Goal: Find specific page/section: Find specific page/section

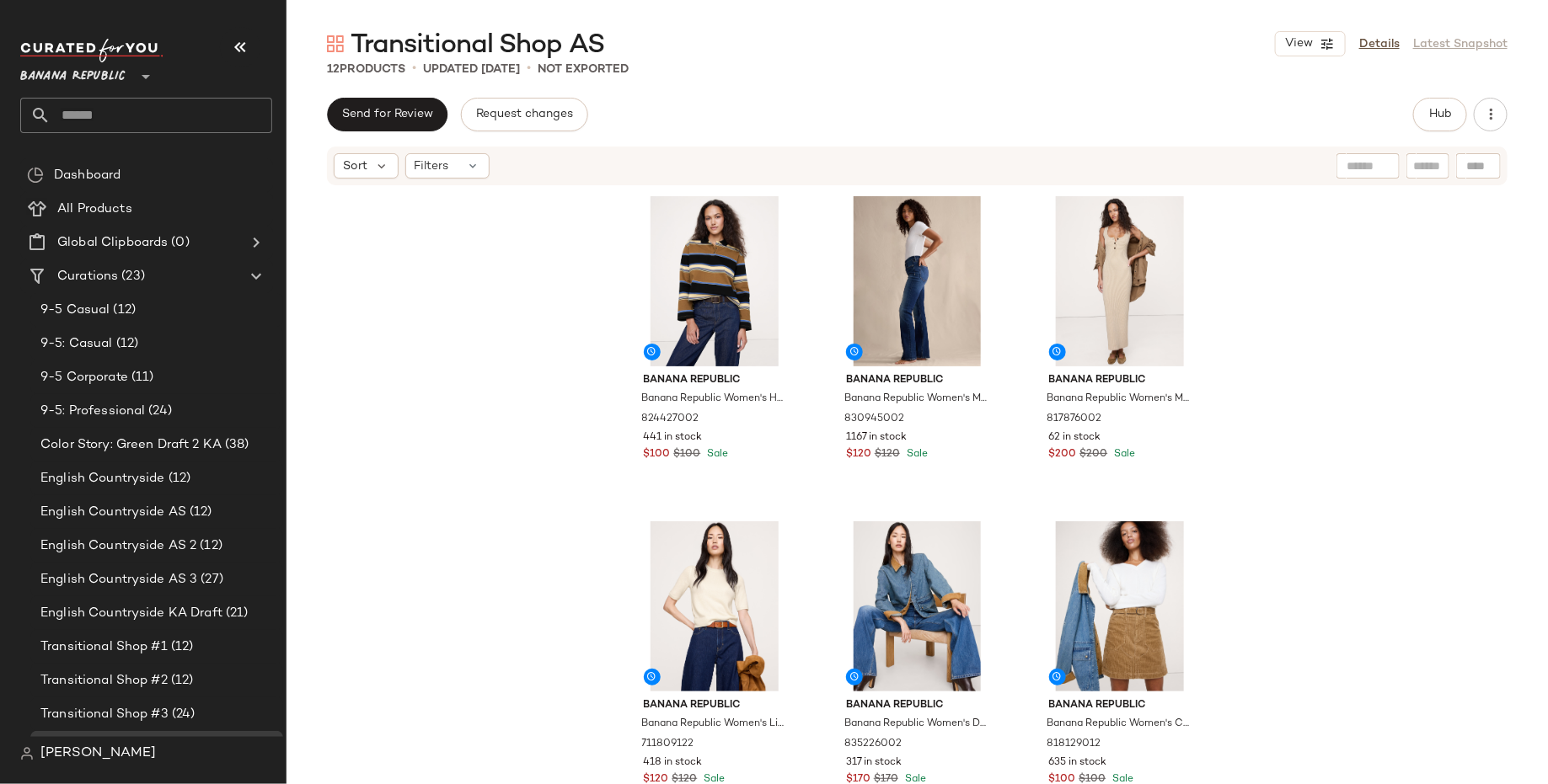
click at [111, 71] on span "Banana Republic" at bounding box center [72, 72] width 106 height 30
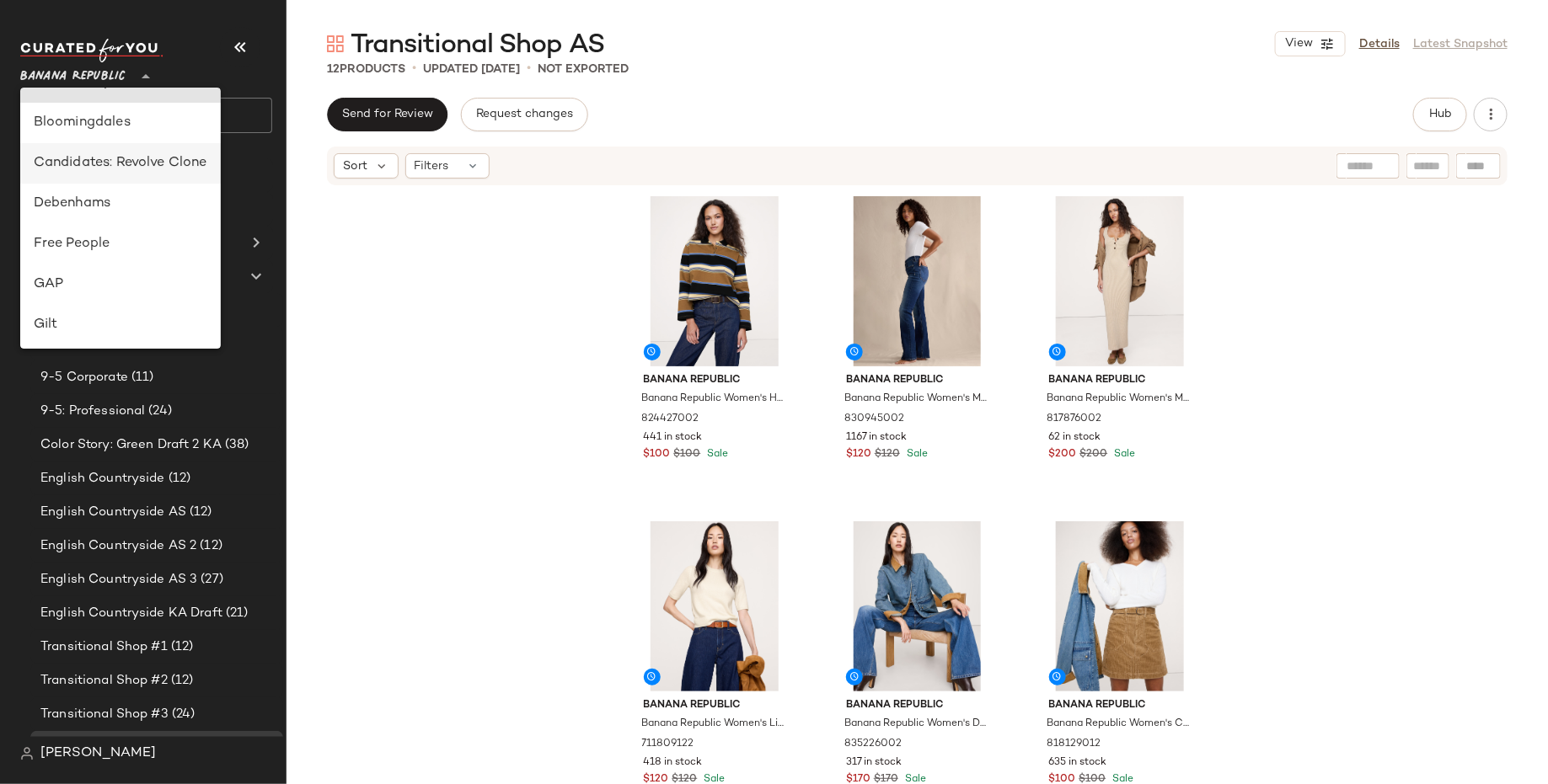
scroll to position [263, 0]
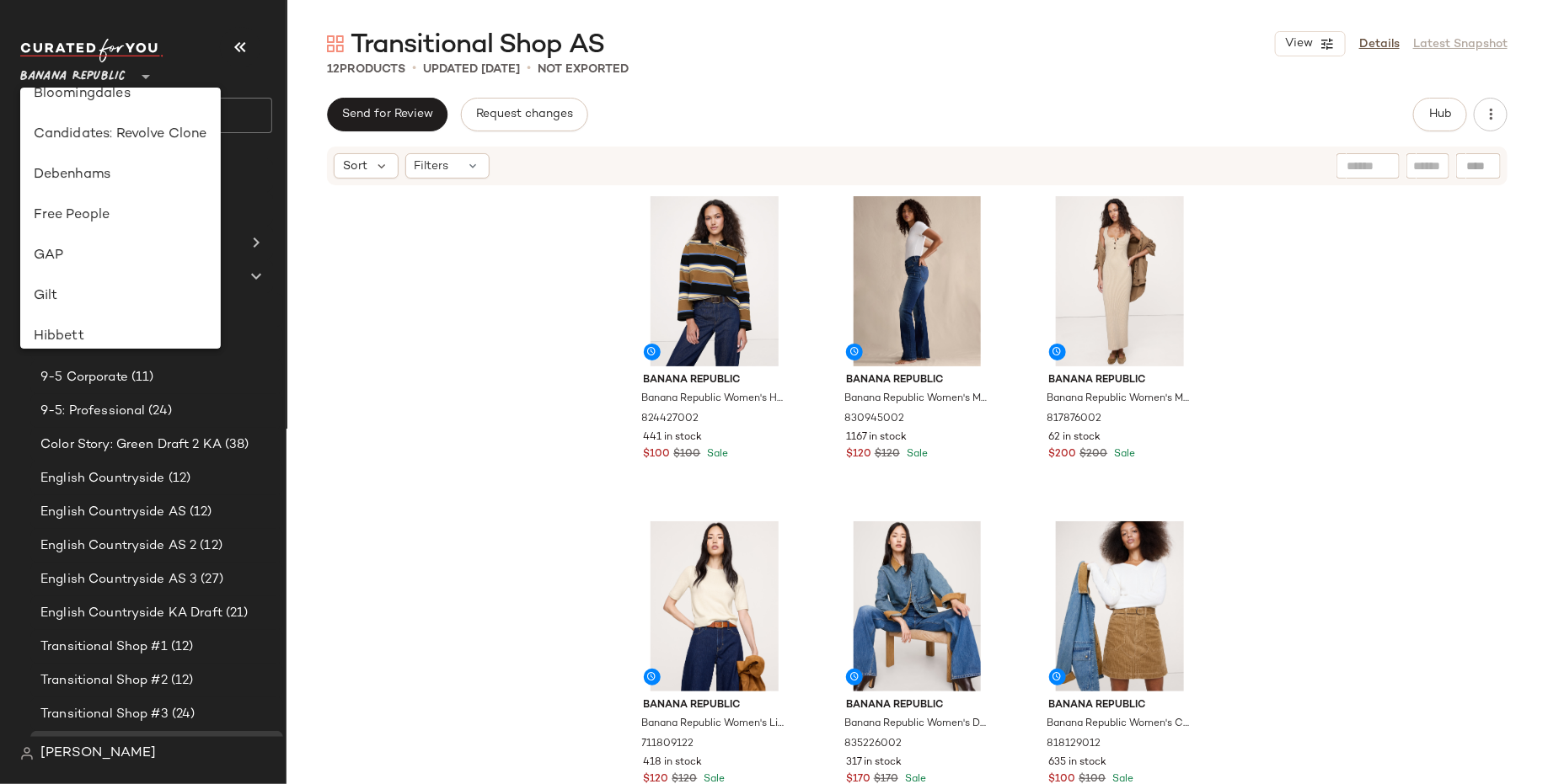
click at [300, 312] on div "Banana Republic Banana Republic Women's Heavyweight Cotton Polo Shirt Blue Stri…" at bounding box center [917, 511] width 1261 height 648
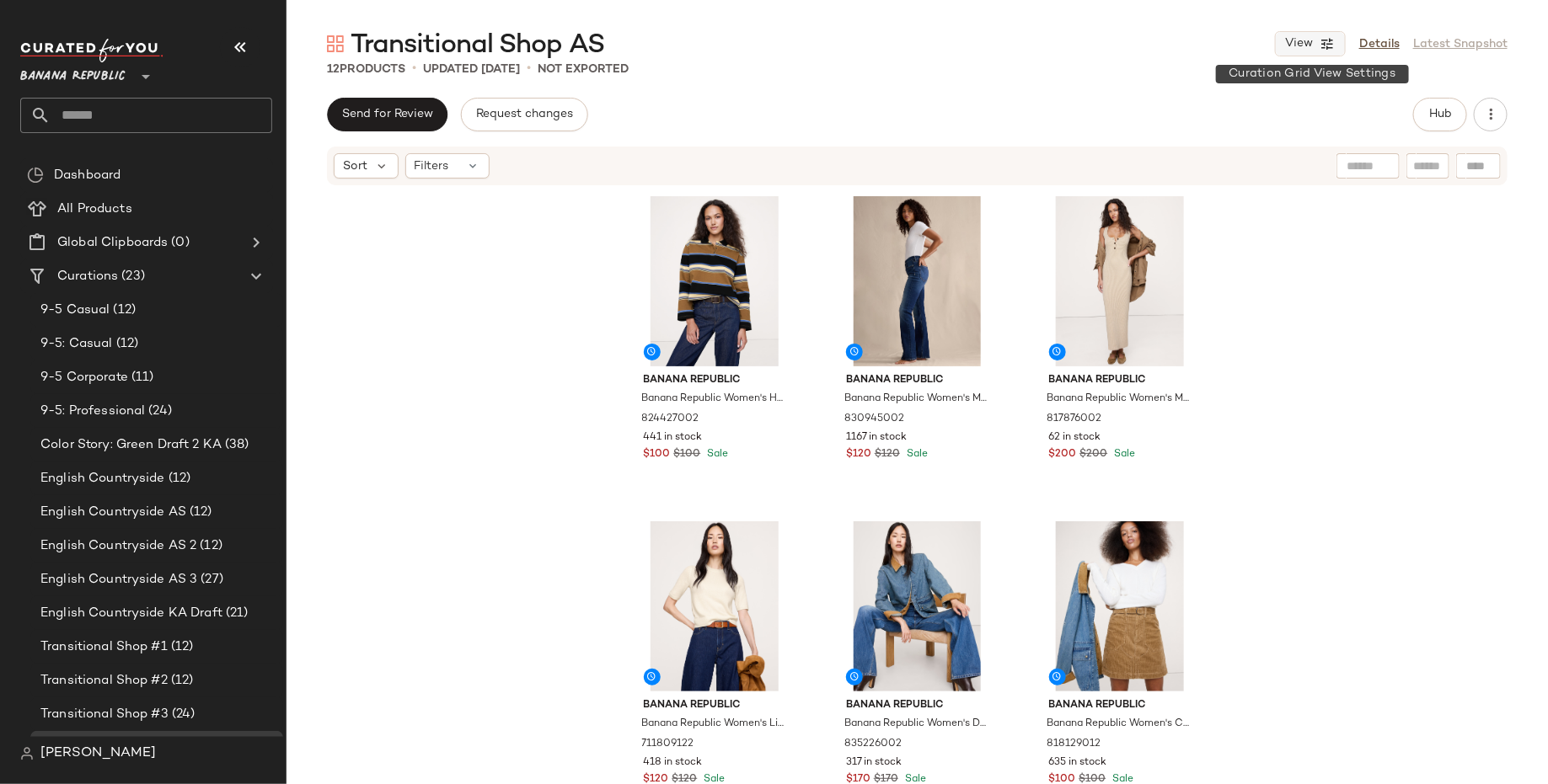
click at [1319, 47] on button "View" at bounding box center [1310, 44] width 70 height 26
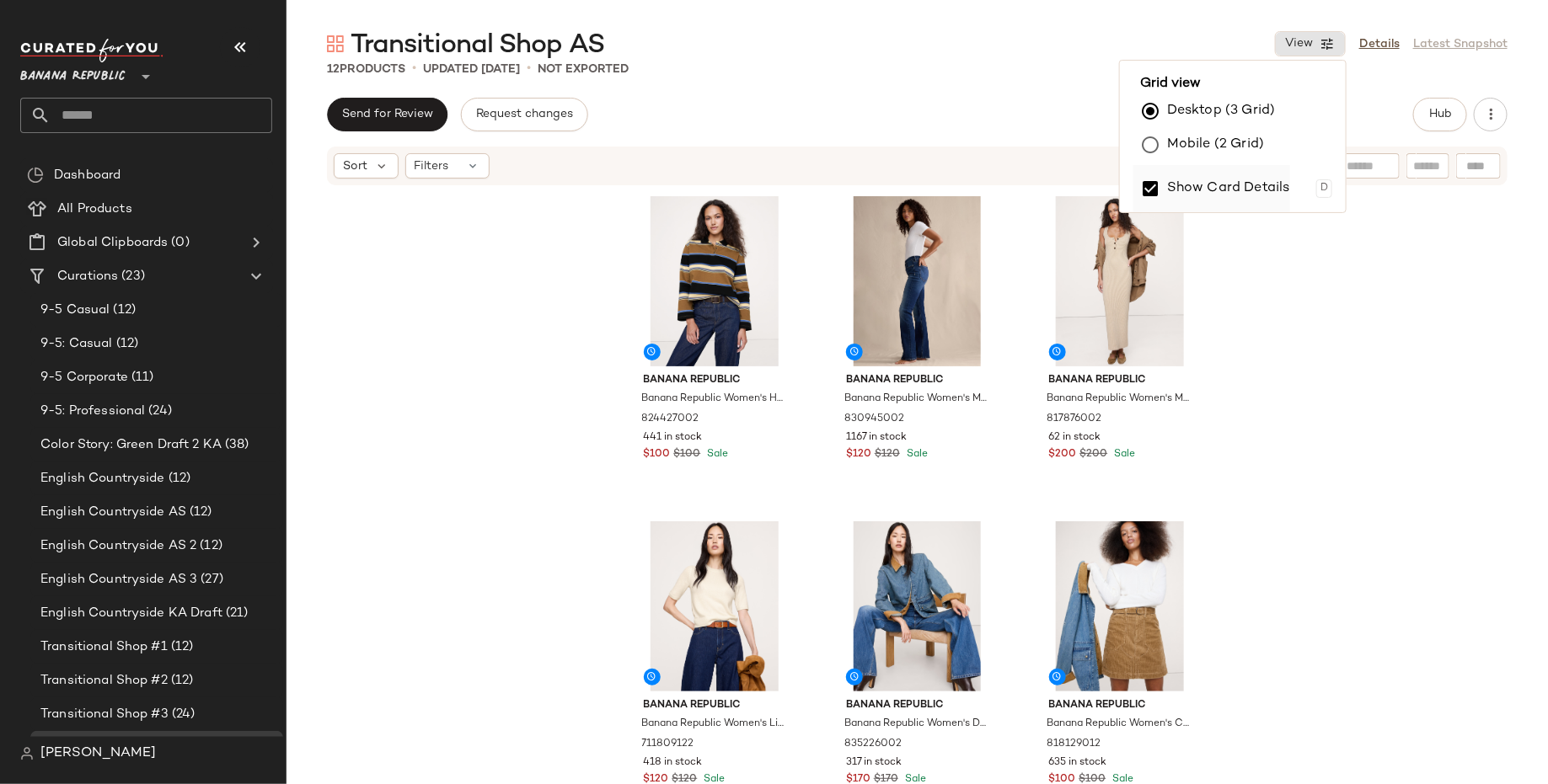
click at [1232, 177] on label "Show Card Details" at bounding box center [1228, 189] width 123 height 48
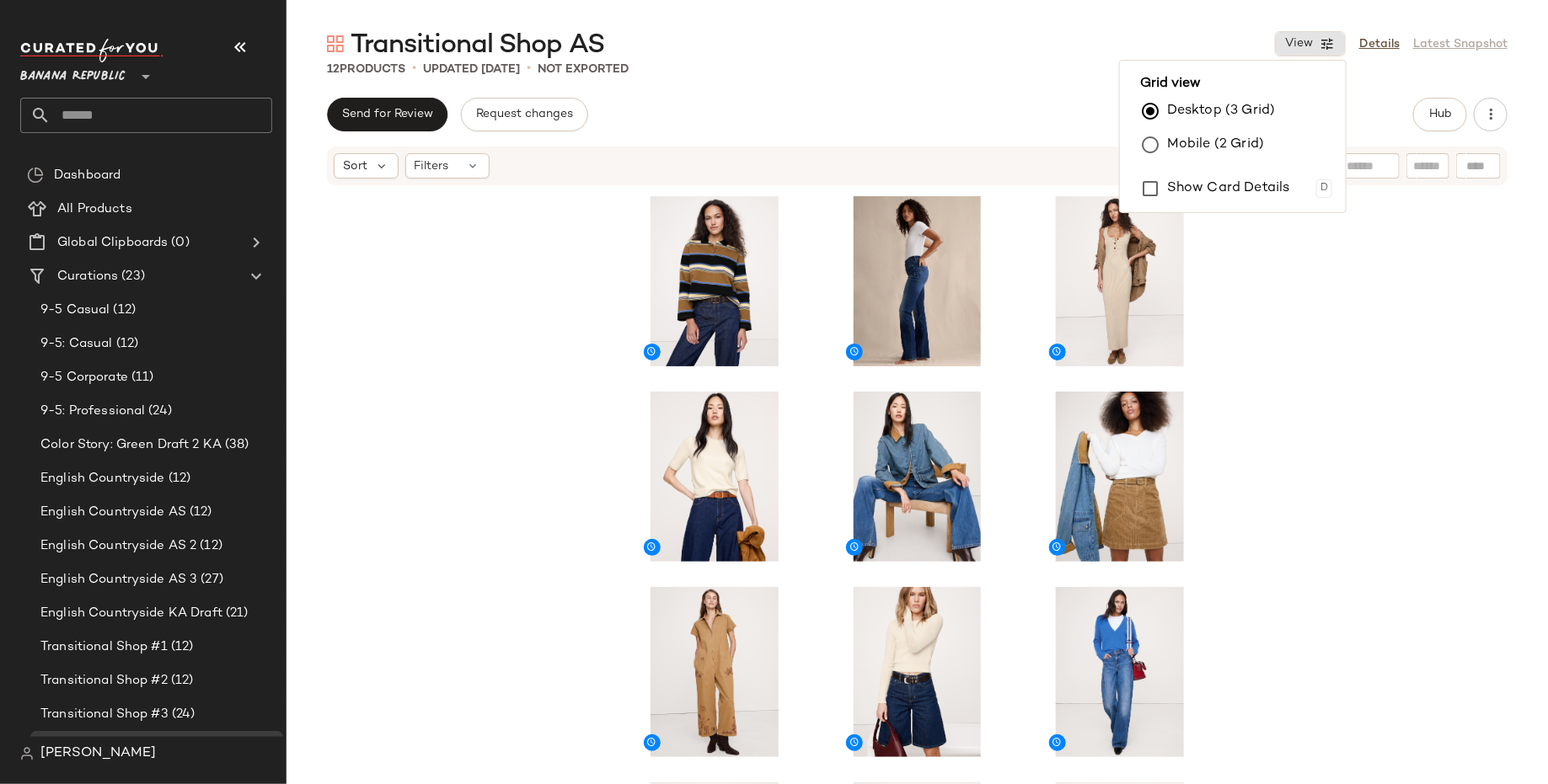
click at [1428, 377] on div at bounding box center [917, 511] width 1261 height 648
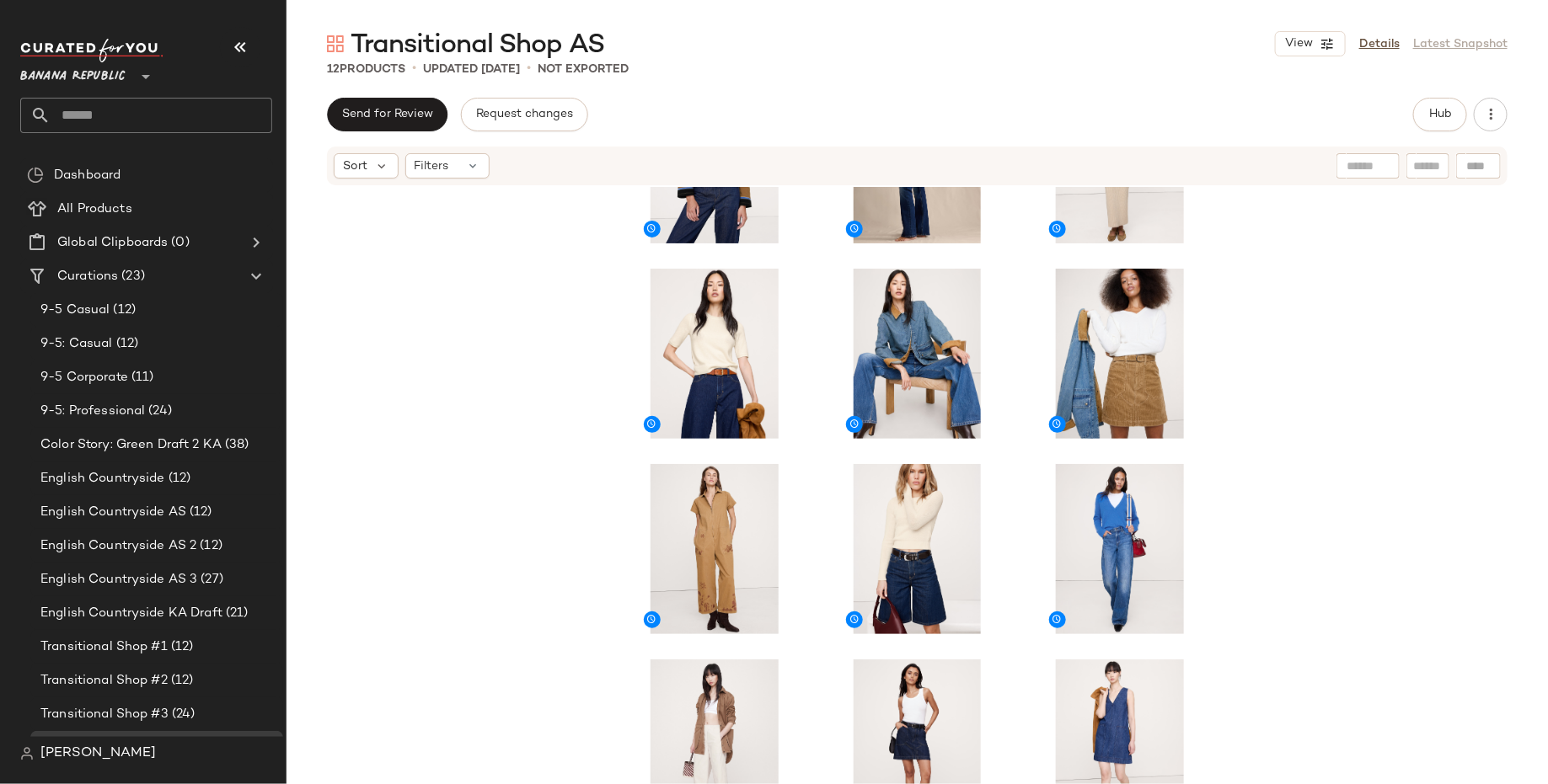
scroll to position [0, 0]
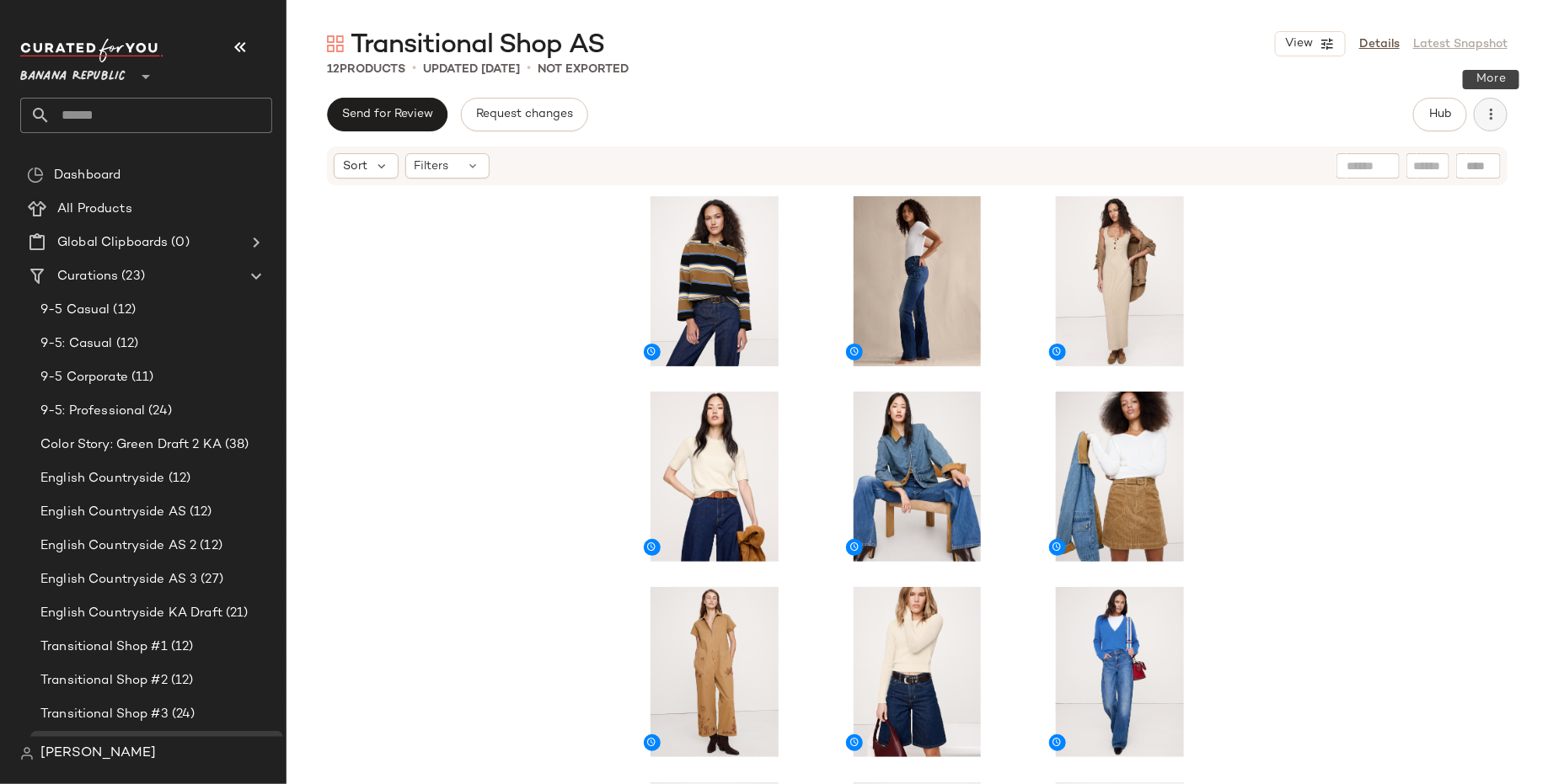
click at [1498, 111] on icon "button" at bounding box center [1491, 114] width 17 height 17
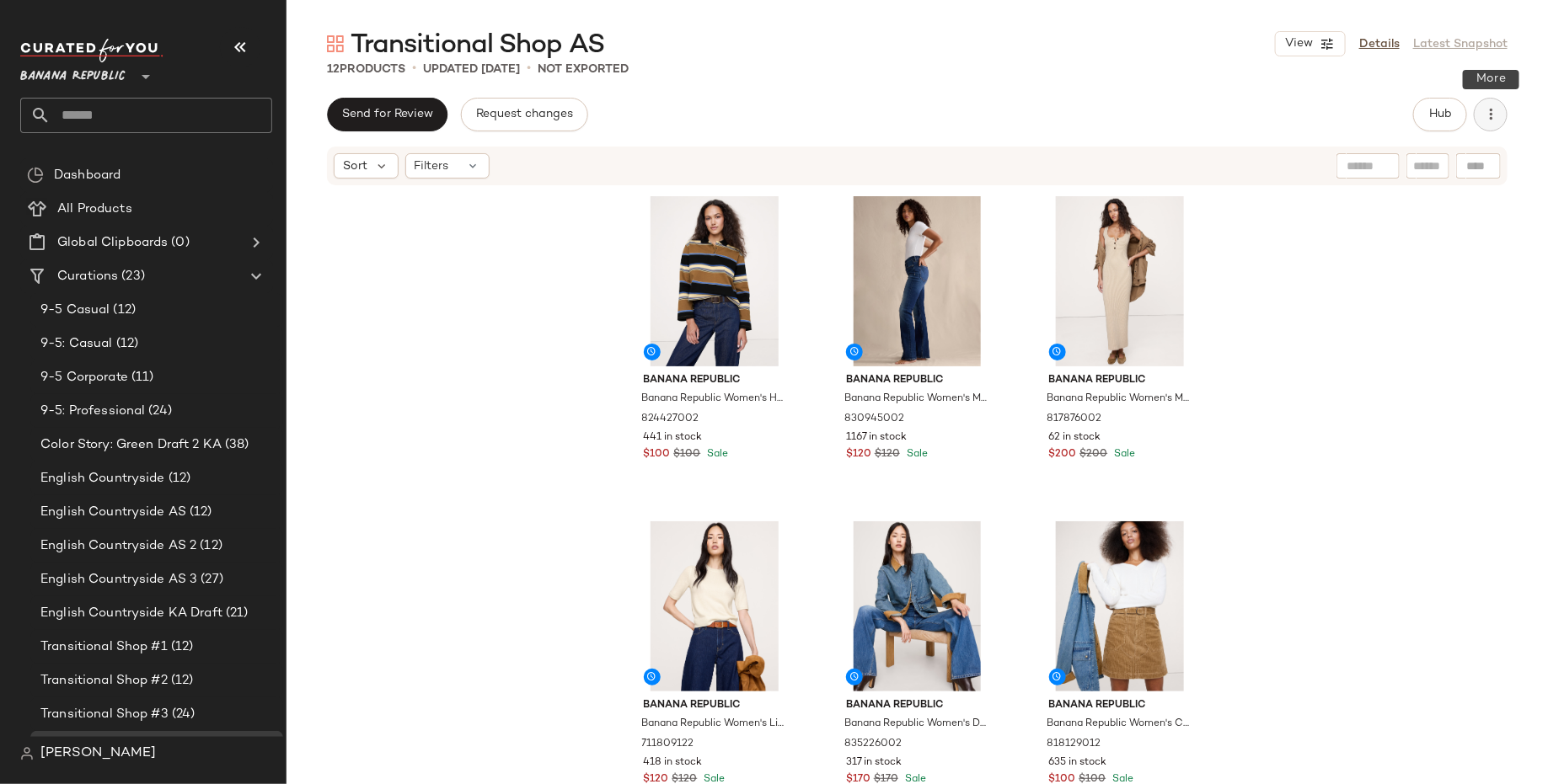
click at [1503, 117] on button "button" at bounding box center [1490, 114] width 33 height 33
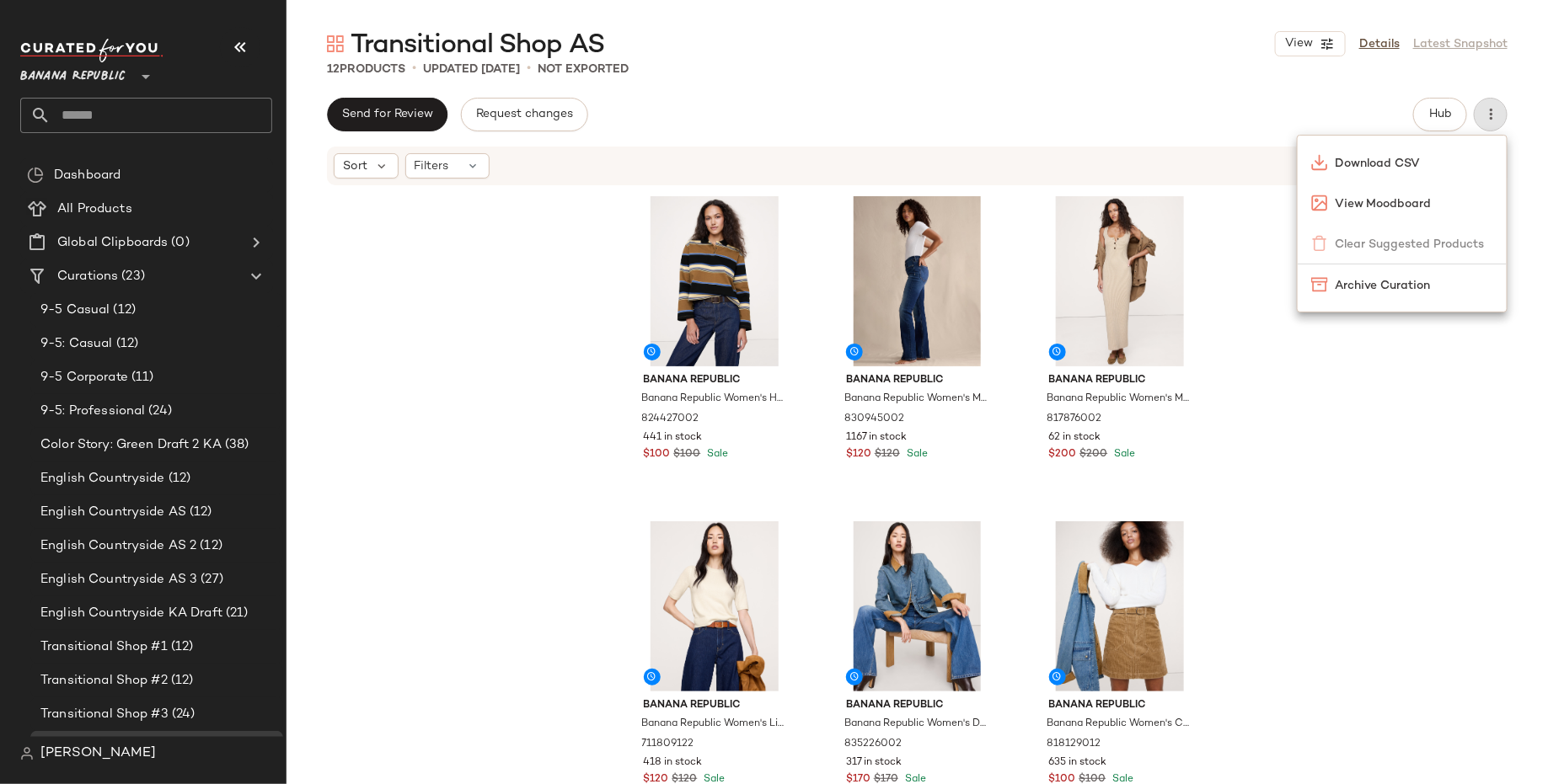
click at [1281, 525] on div "Banana Republic Banana Republic Women's Heavyweight Cotton Polo Shirt Blue Stri…" at bounding box center [917, 511] width 1261 height 648
